Goal: Information Seeking & Learning: Learn about a topic

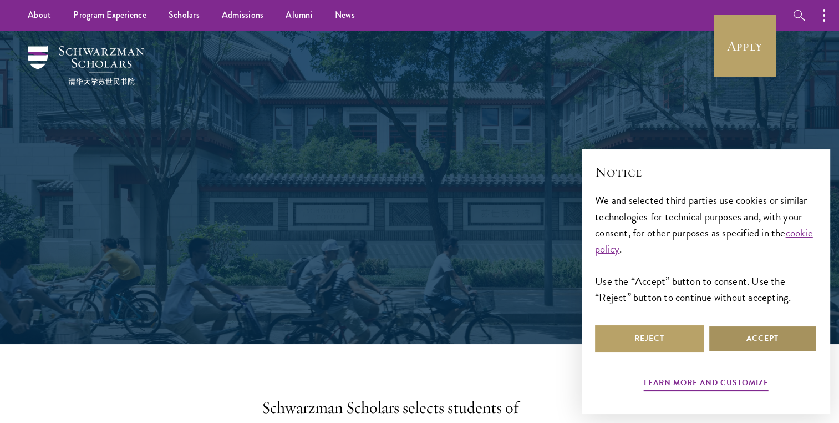
click at [783, 341] on button "Accept" at bounding box center [762, 338] width 109 height 27
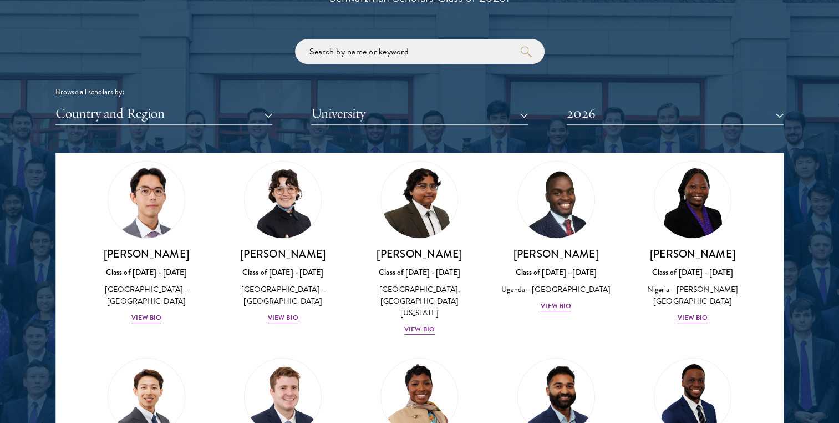
scroll to position [262, 0]
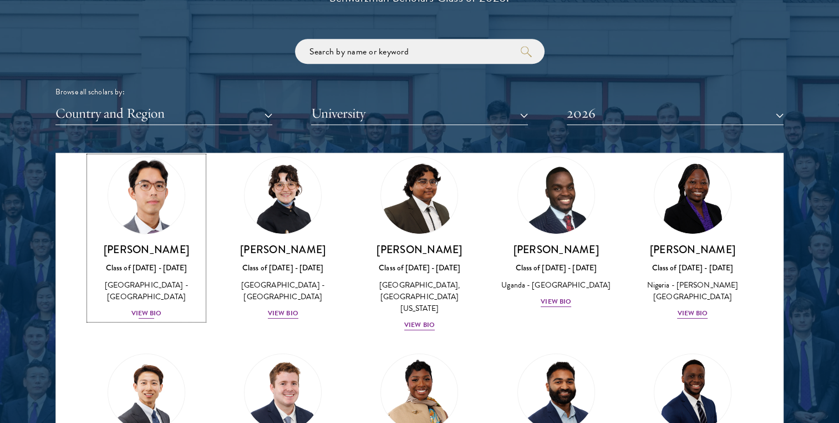
click at [138, 242] on h3 "[PERSON_NAME]" at bounding box center [146, 249] width 114 height 14
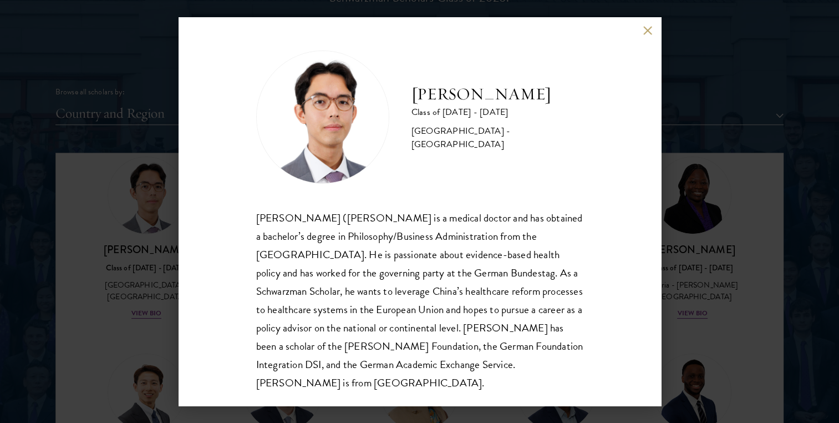
scroll to position [19, 0]
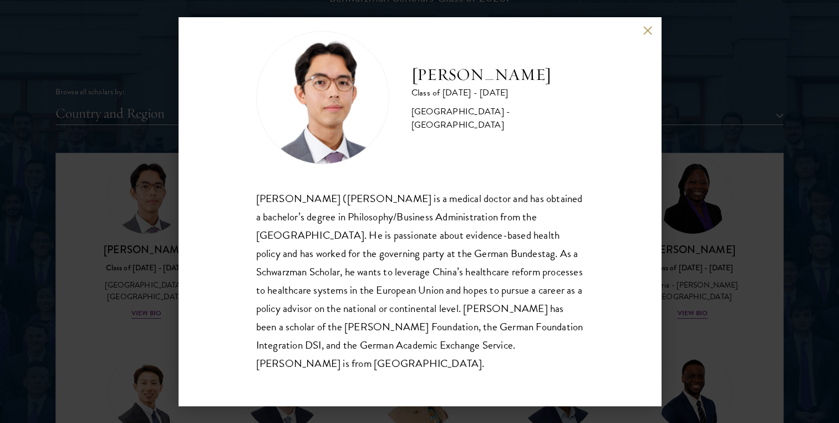
click at [648, 30] on button at bounding box center [647, 30] width 9 height 9
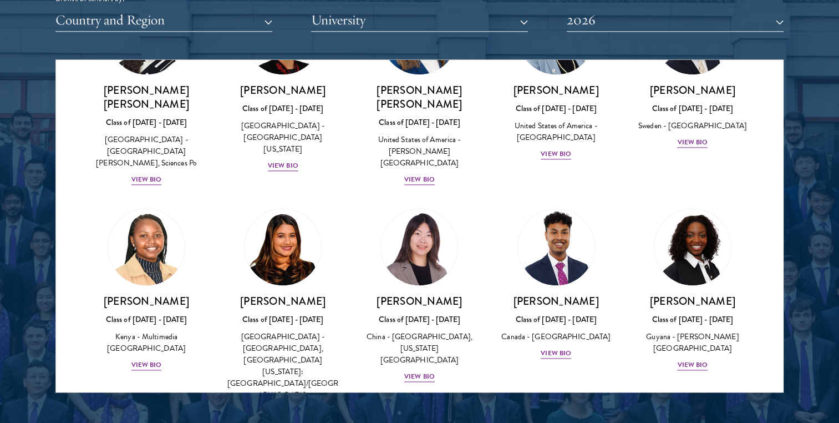
scroll to position [1583, 0]
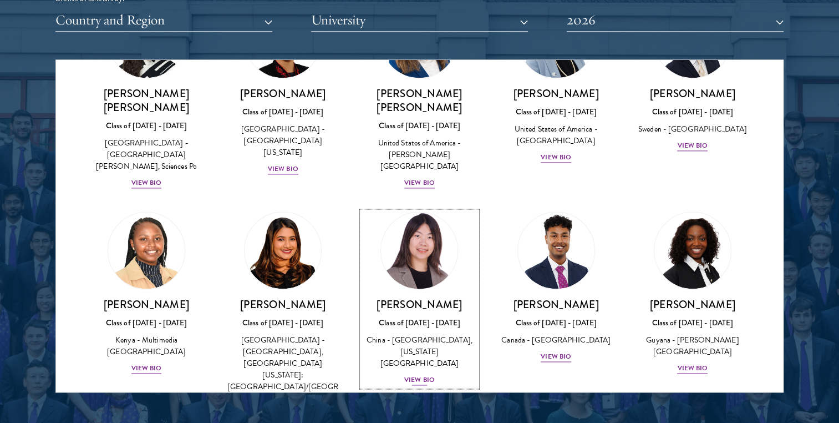
click at [420, 374] on div "View Bio" at bounding box center [419, 379] width 31 height 11
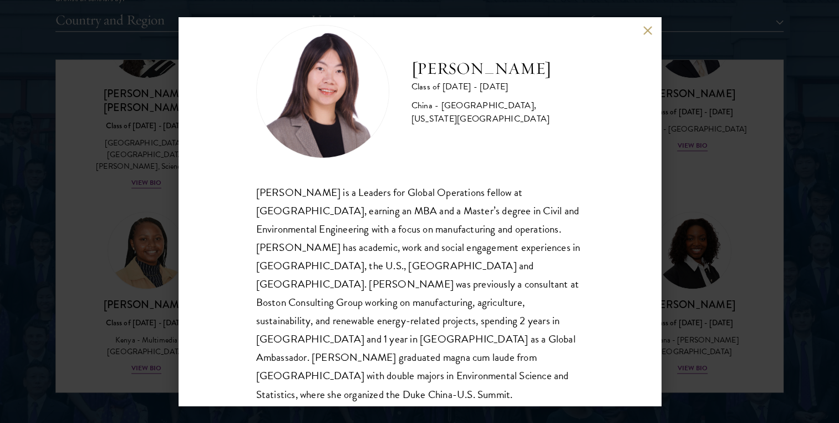
scroll to position [34, 0]
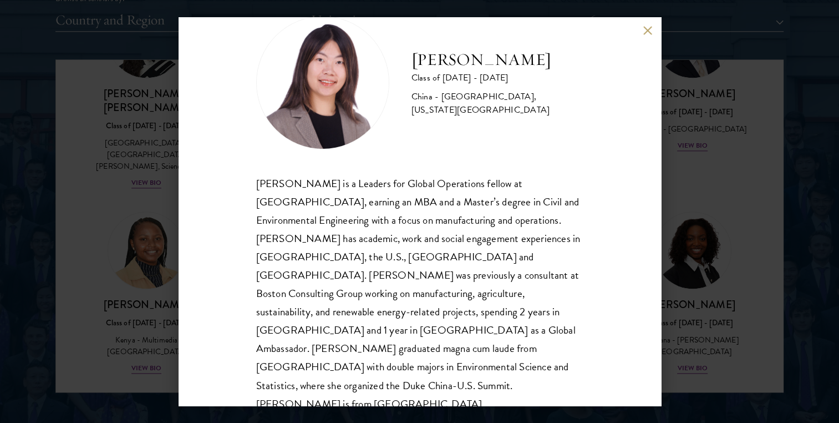
click at [652, 30] on button at bounding box center [647, 30] width 9 height 9
